Goal: Task Accomplishment & Management: Manage account settings

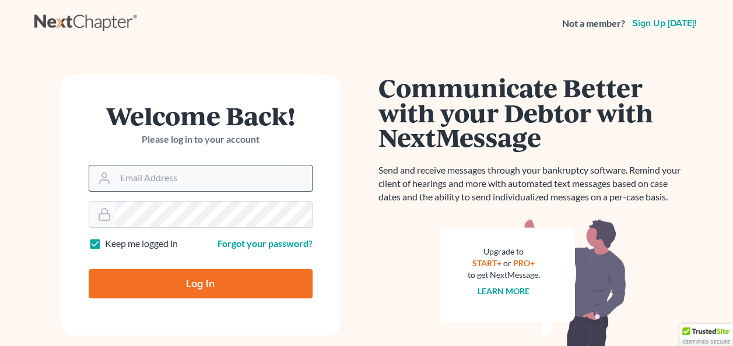
click at [230, 175] on input "Email Address" at bounding box center [213, 179] width 196 height 26
type input "[EMAIL_ADDRESS][DOMAIN_NAME]"
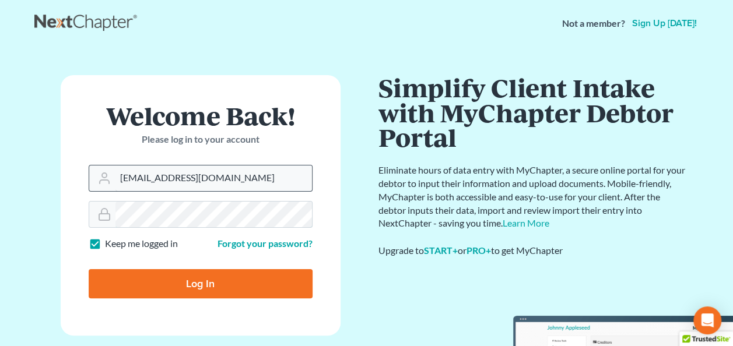
click at [89, 269] on input "Log In" at bounding box center [201, 283] width 224 height 29
type input "Thinking..."
